Goal: Task Accomplishment & Management: Use online tool/utility

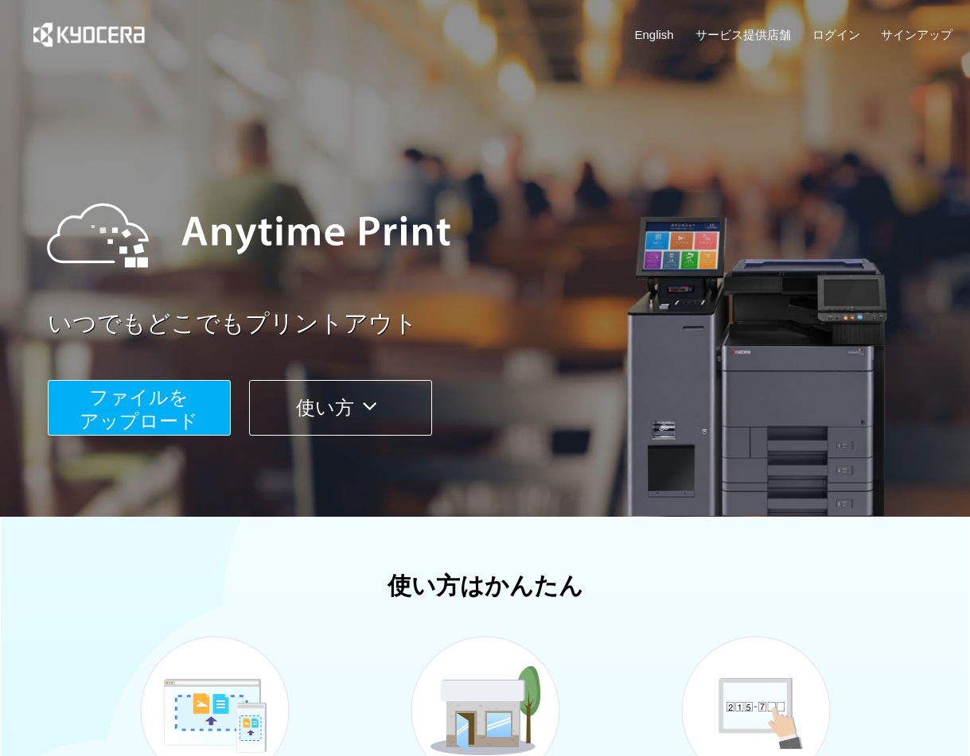
click at [111, 400] on span "ファイルを ​​アップロード" at bounding box center [139, 409] width 119 height 45
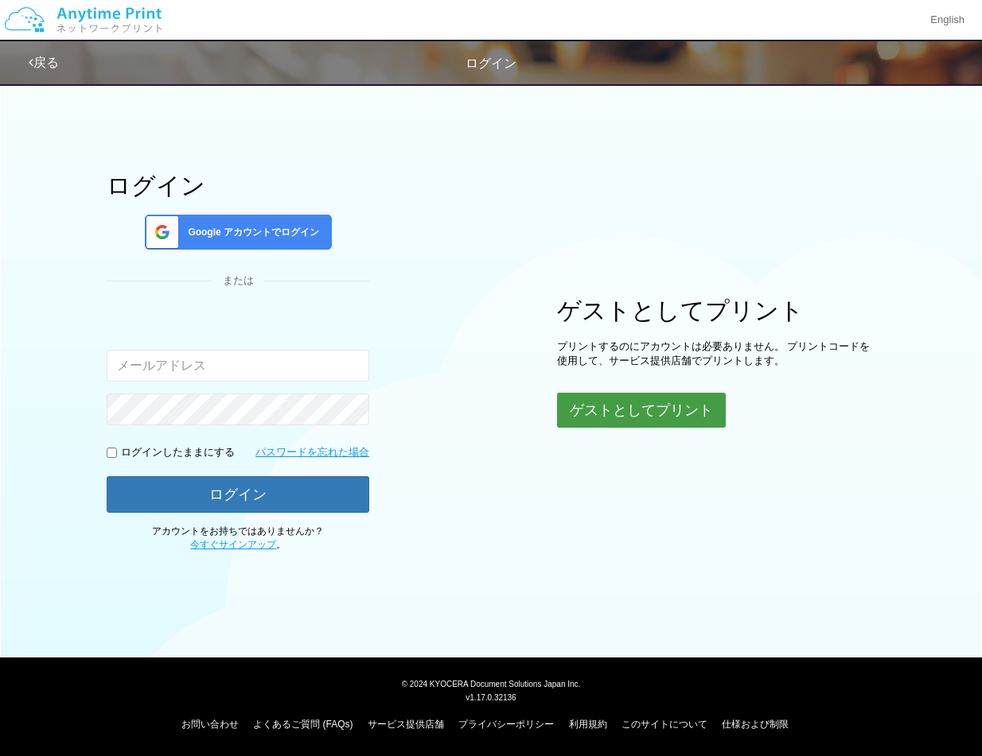
click at [663, 411] on button "ゲストとしてプリント" at bounding box center [641, 410] width 169 height 35
click at [637, 403] on button "ゲストとしてプリント" at bounding box center [641, 410] width 169 height 35
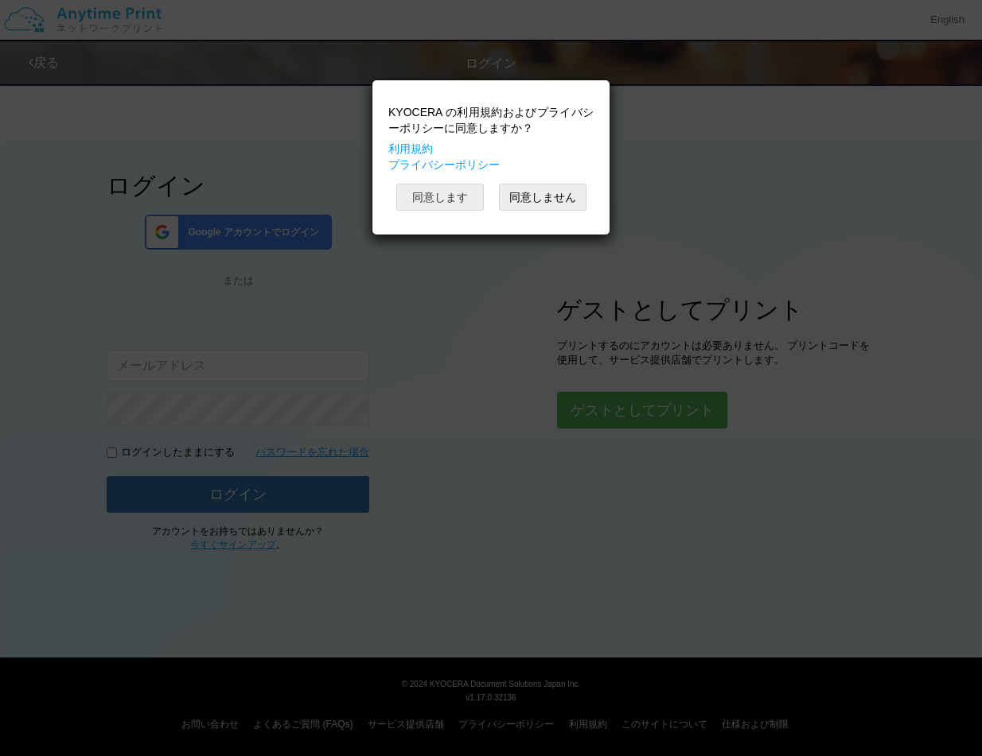
click at [453, 197] on button "同意します" at bounding box center [440, 197] width 88 height 27
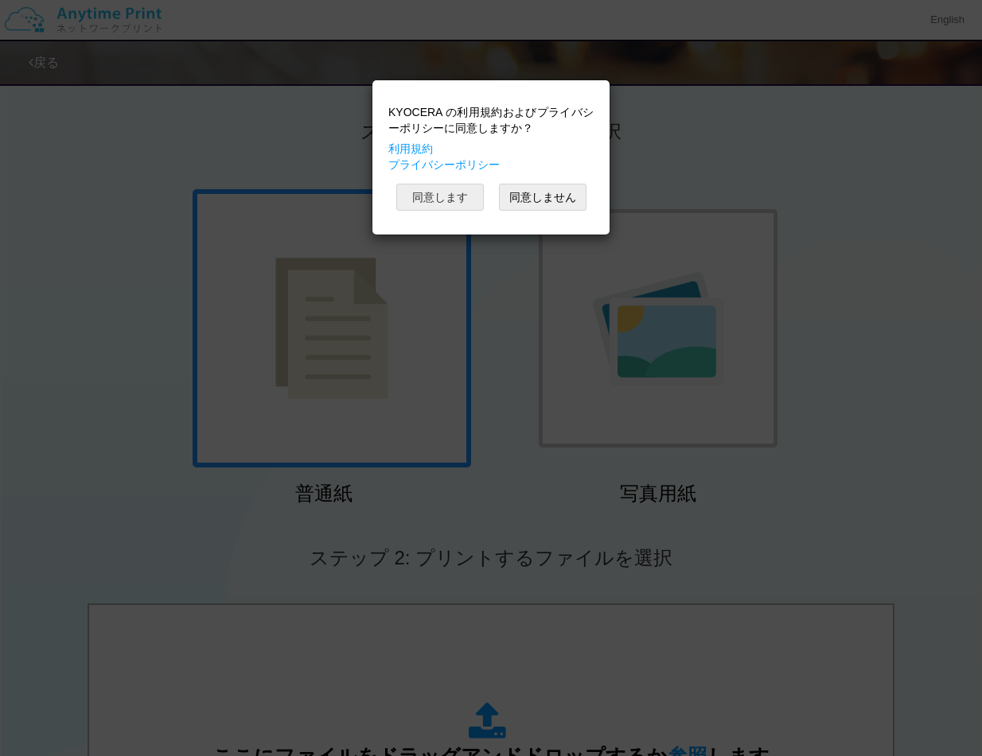
click at [445, 196] on button "同意します" at bounding box center [440, 197] width 88 height 27
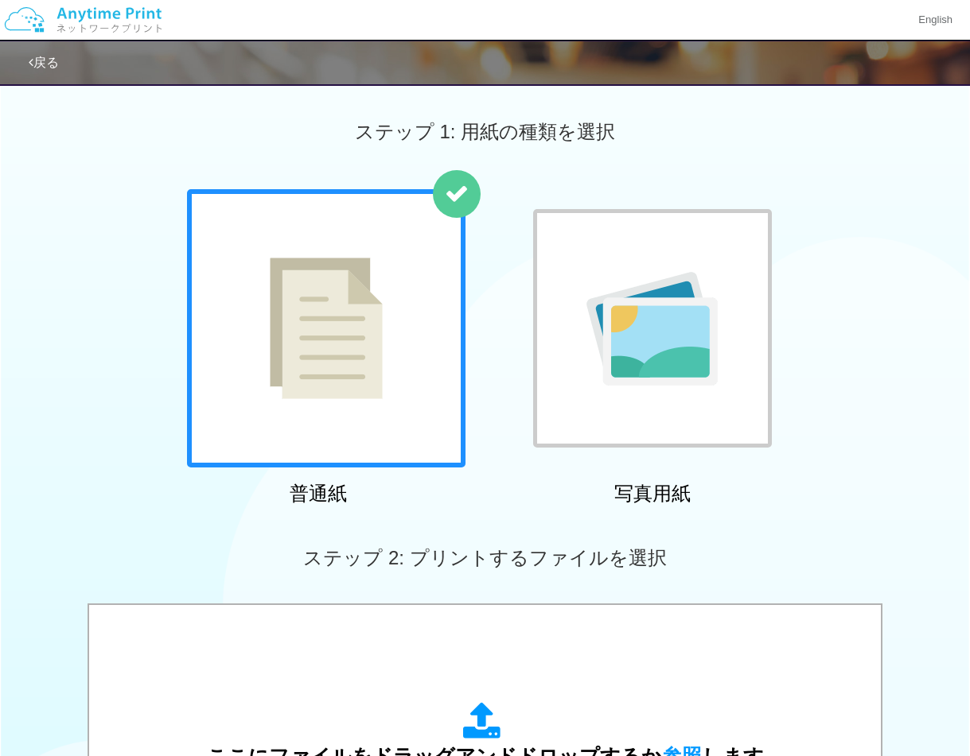
click at [647, 336] on img at bounding box center [651, 329] width 131 height 114
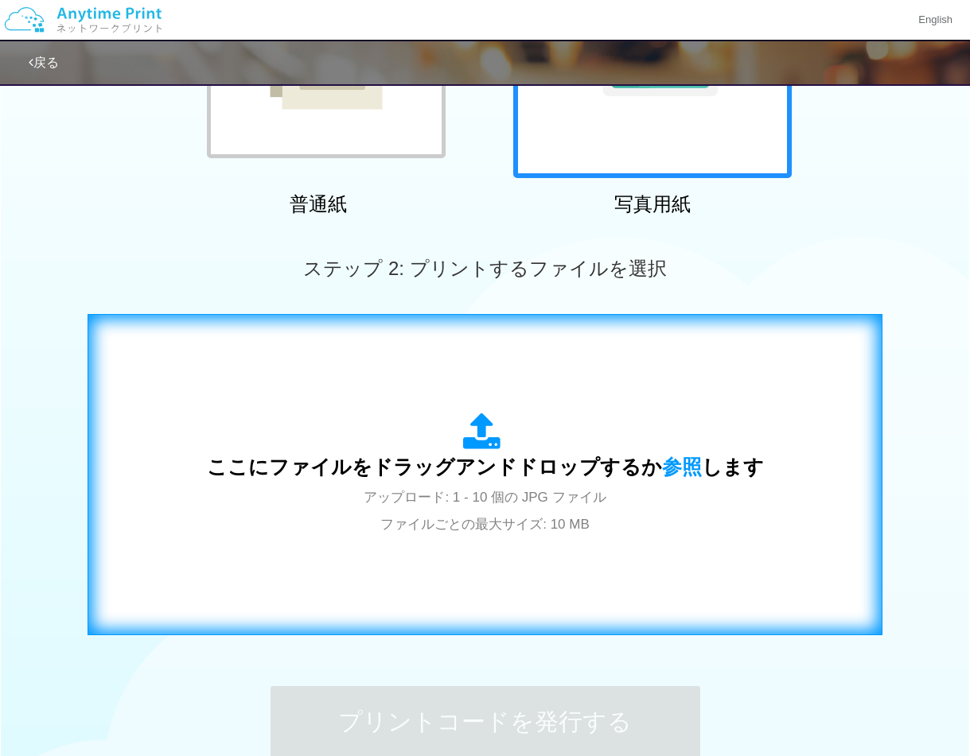
scroll to position [318, 0]
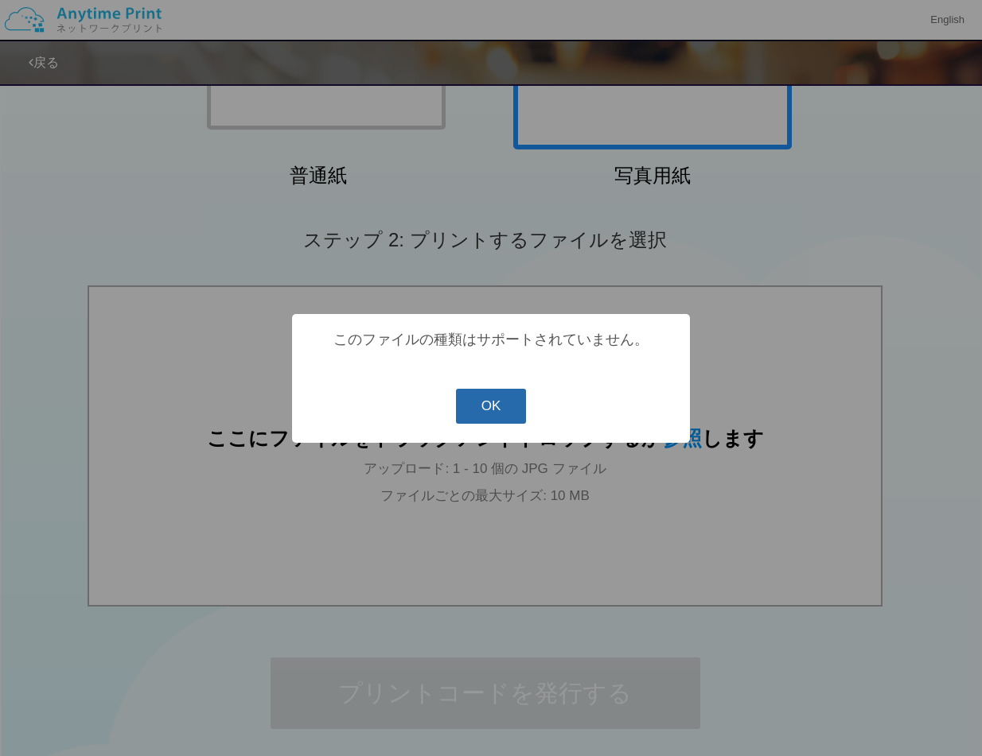
click at [491, 411] on button "OK" at bounding box center [491, 406] width 71 height 35
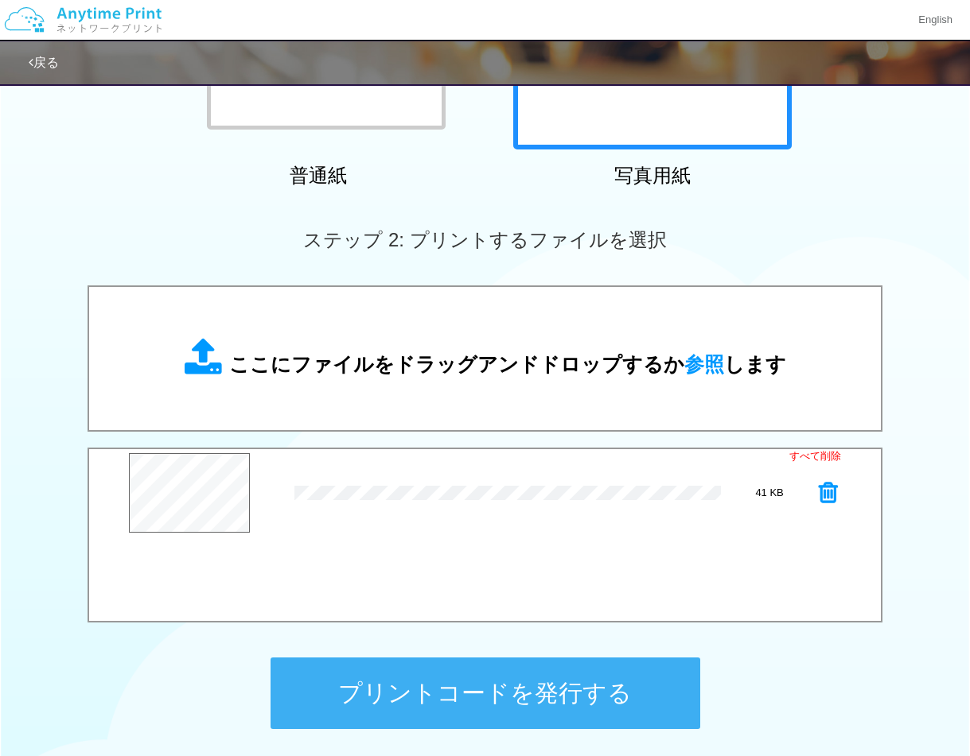
click at [484, 688] on button "プリントコードを発行する" at bounding box center [485, 694] width 430 height 72
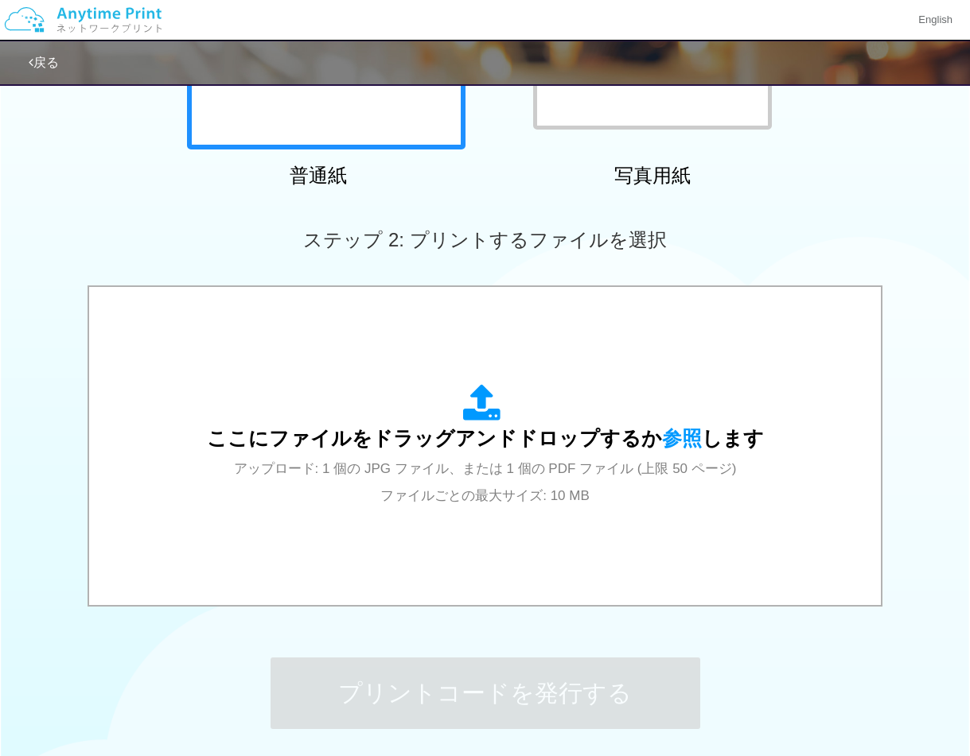
scroll to position [0, 0]
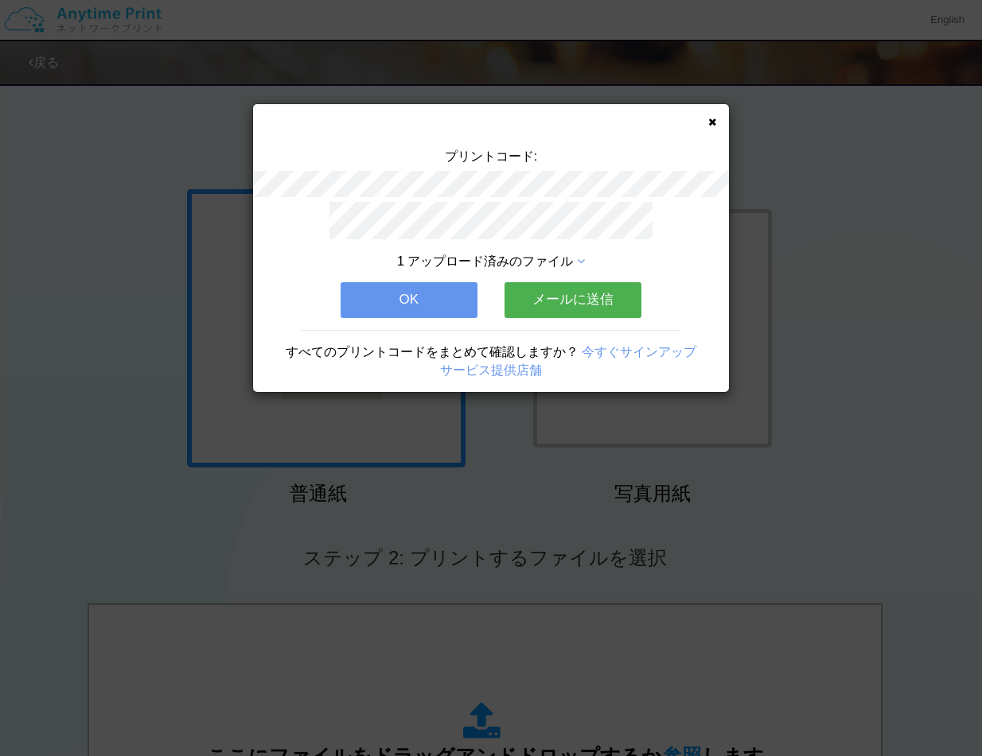
click at [419, 292] on button "OK" at bounding box center [408, 299] width 137 height 35
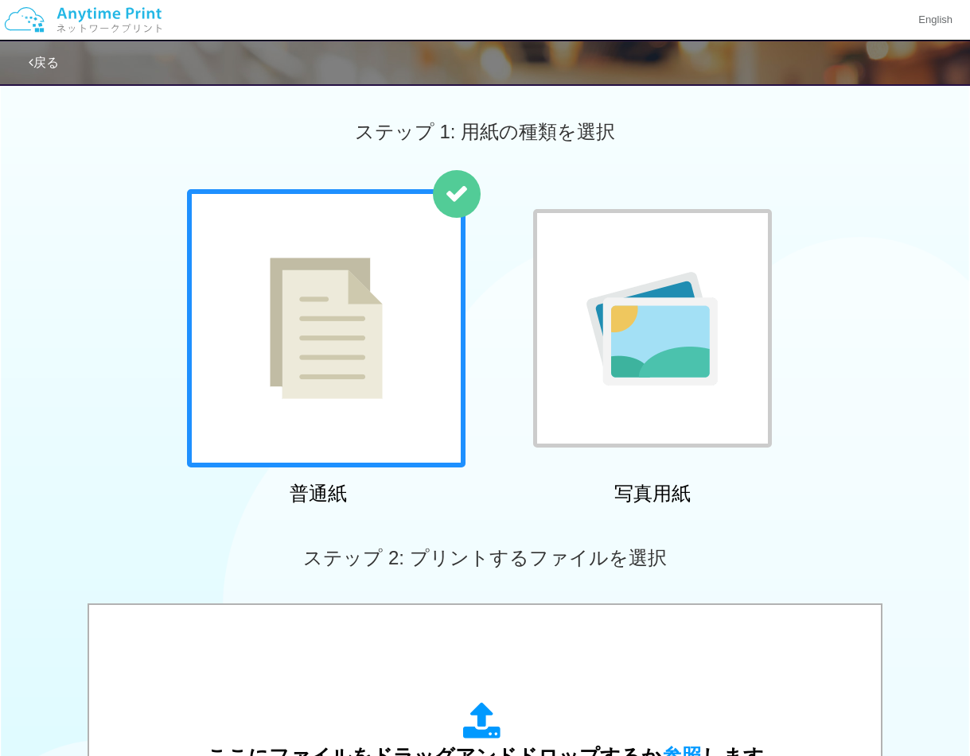
click at [710, 281] on img at bounding box center [651, 329] width 131 height 114
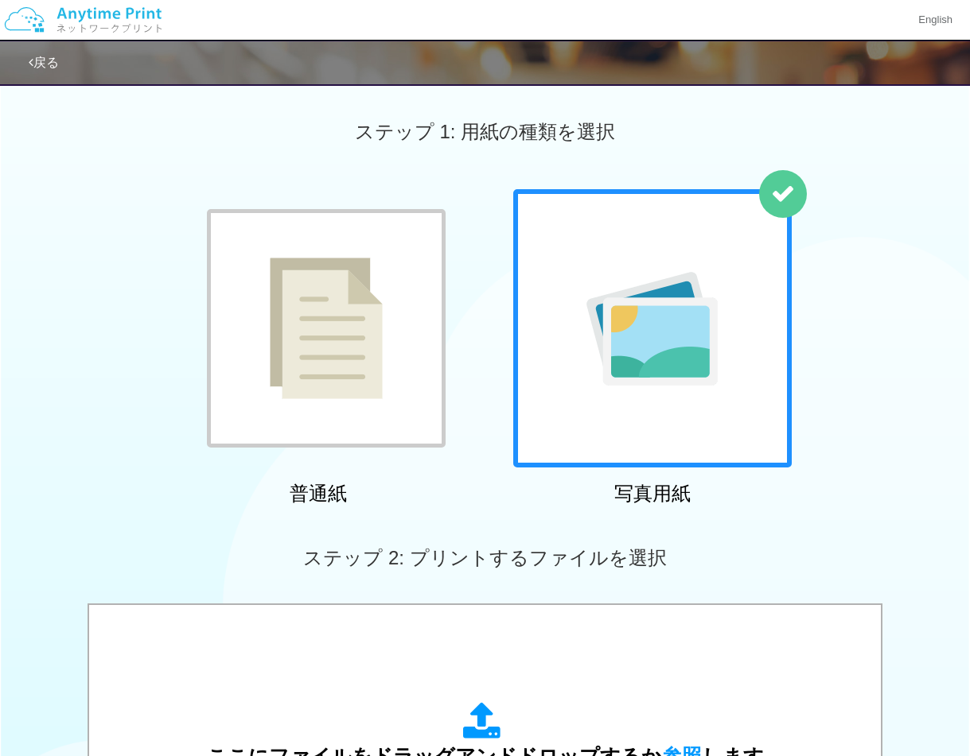
click at [434, 219] on div at bounding box center [326, 328] width 239 height 239
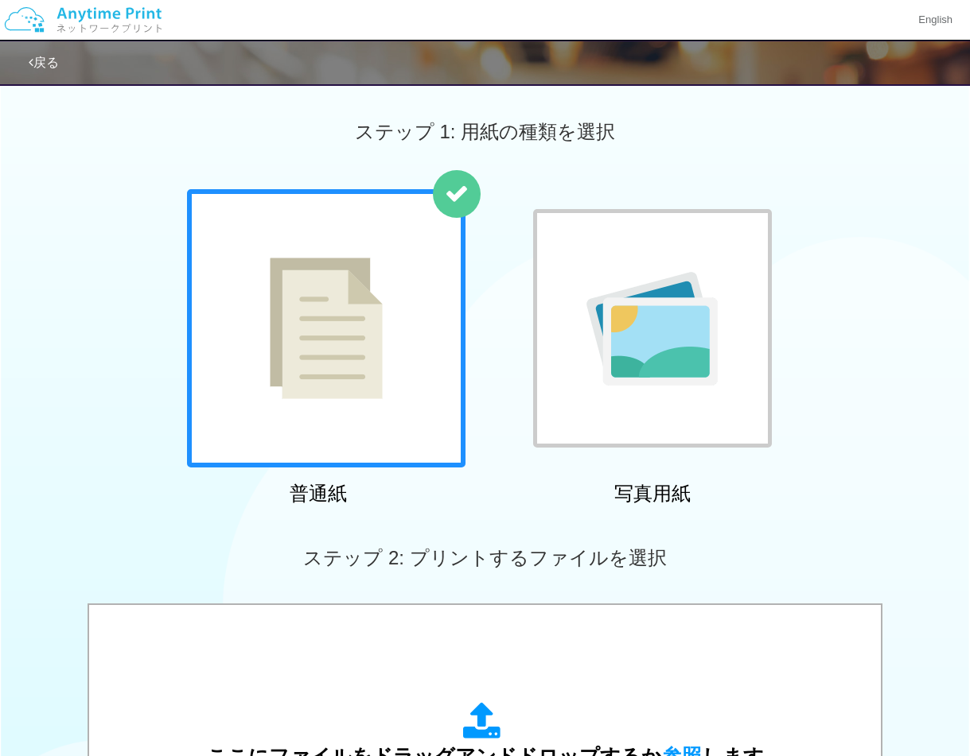
click at [741, 294] on div at bounding box center [652, 328] width 239 height 239
